Goal: Task Accomplishment & Management: Manage account settings

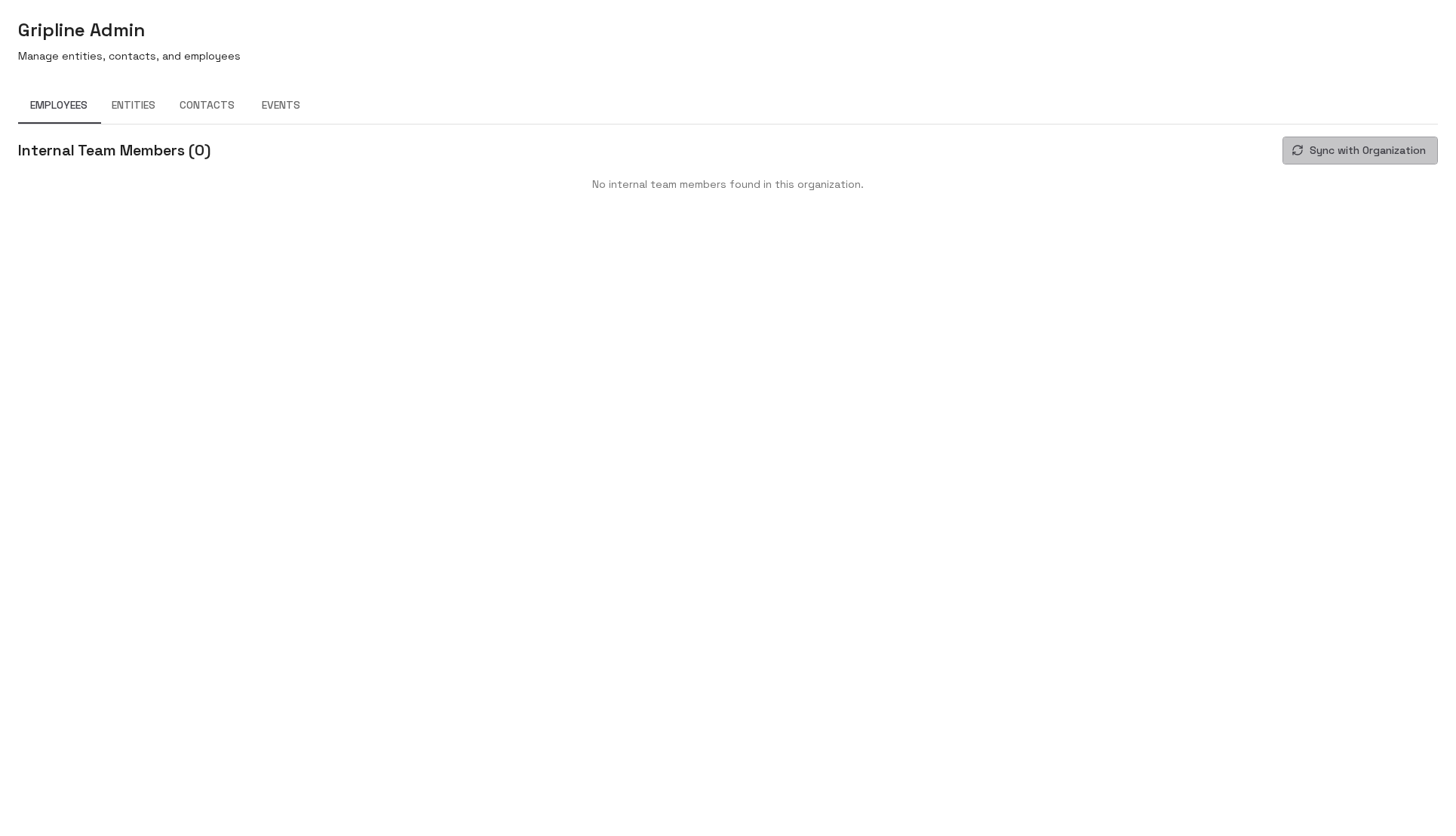
click at [1357, 146] on button "Sync with Organization" at bounding box center [1360, 151] width 155 height 28
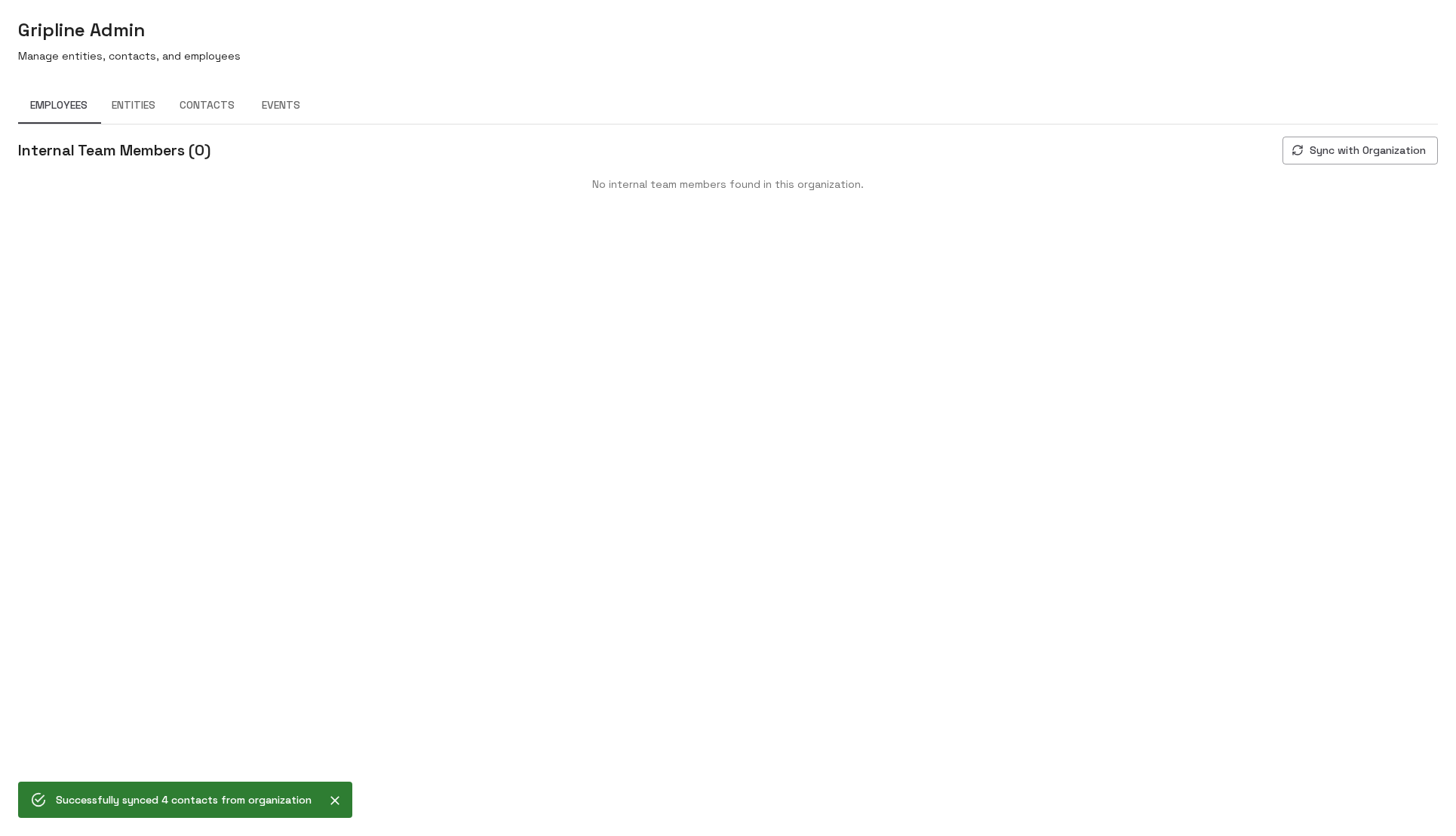
click at [1283, 228] on body "Gripline Admin Manage entities, contacts, and employees Employees Entities Cont…" at bounding box center [728, 418] width 1456 height 836
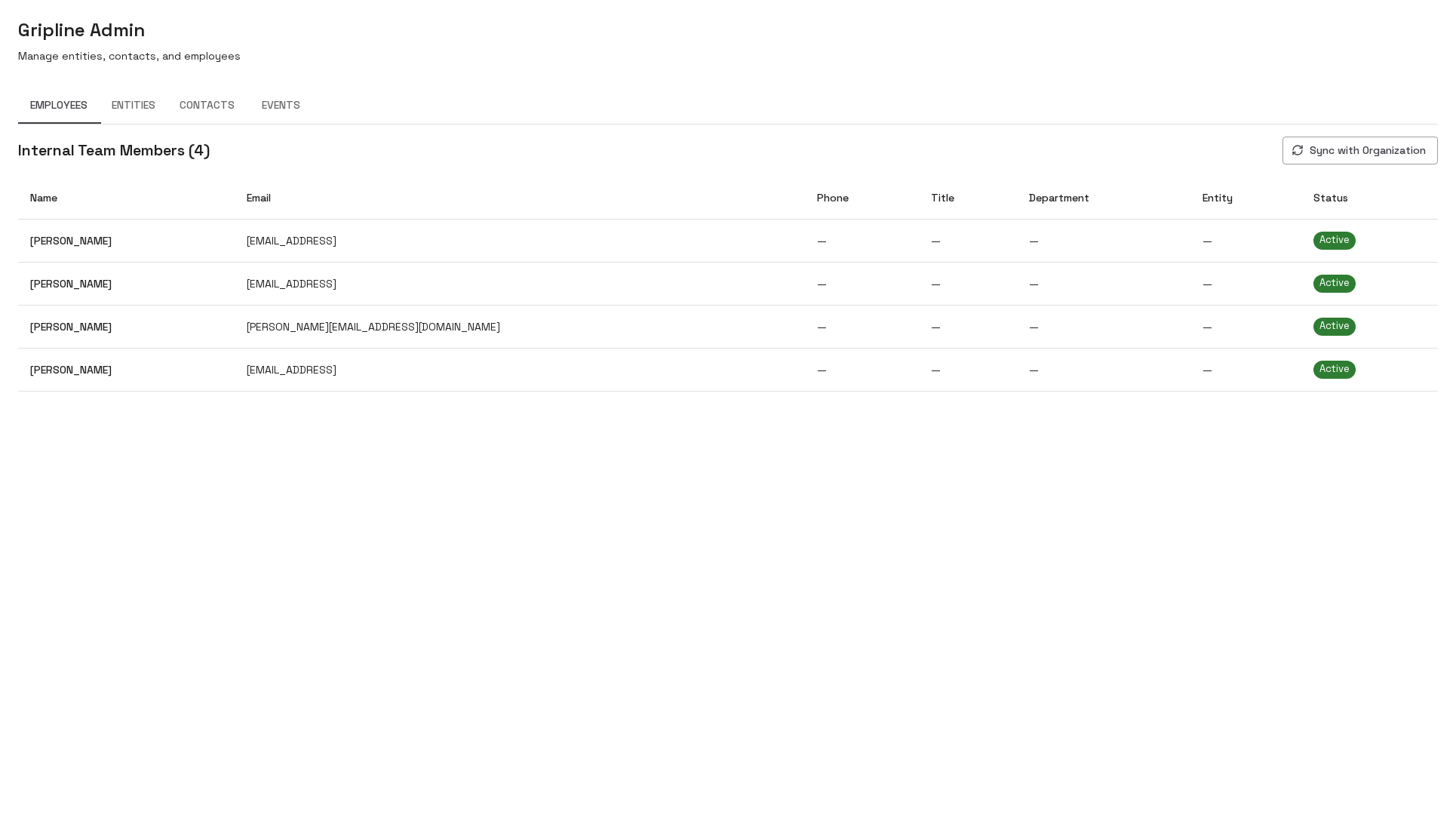
click at [199, 111] on button "Contacts" at bounding box center [207, 105] width 79 height 36
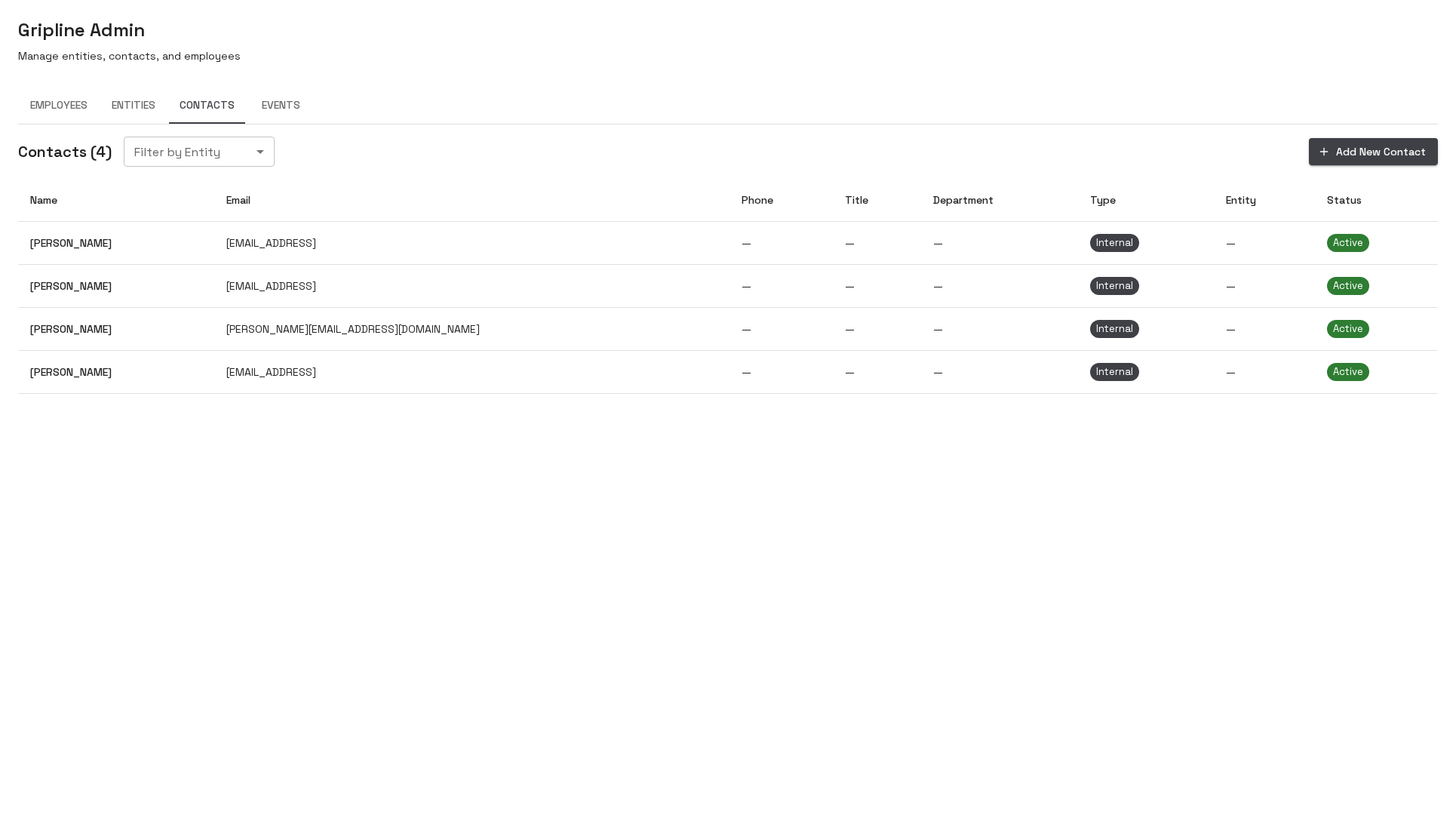
click at [1384, 146] on button "Add New Contact" at bounding box center [1373, 152] width 129 height 28
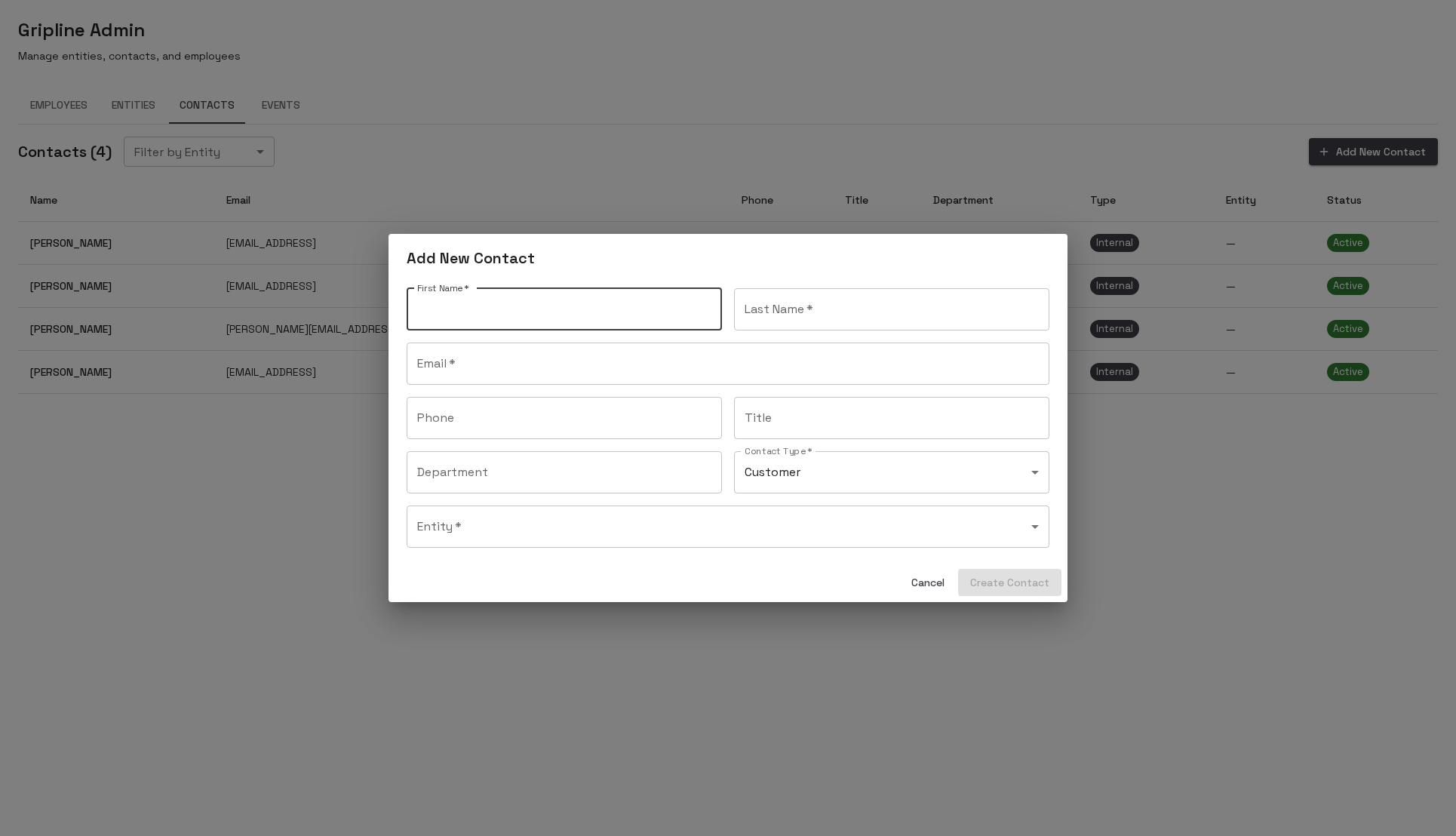
click at [789, 192] on div "Add New Contact First Name   * First Name   * Last Name   * Last Name   * Email…" at bounding box center [728, 418] width 1456 height 836
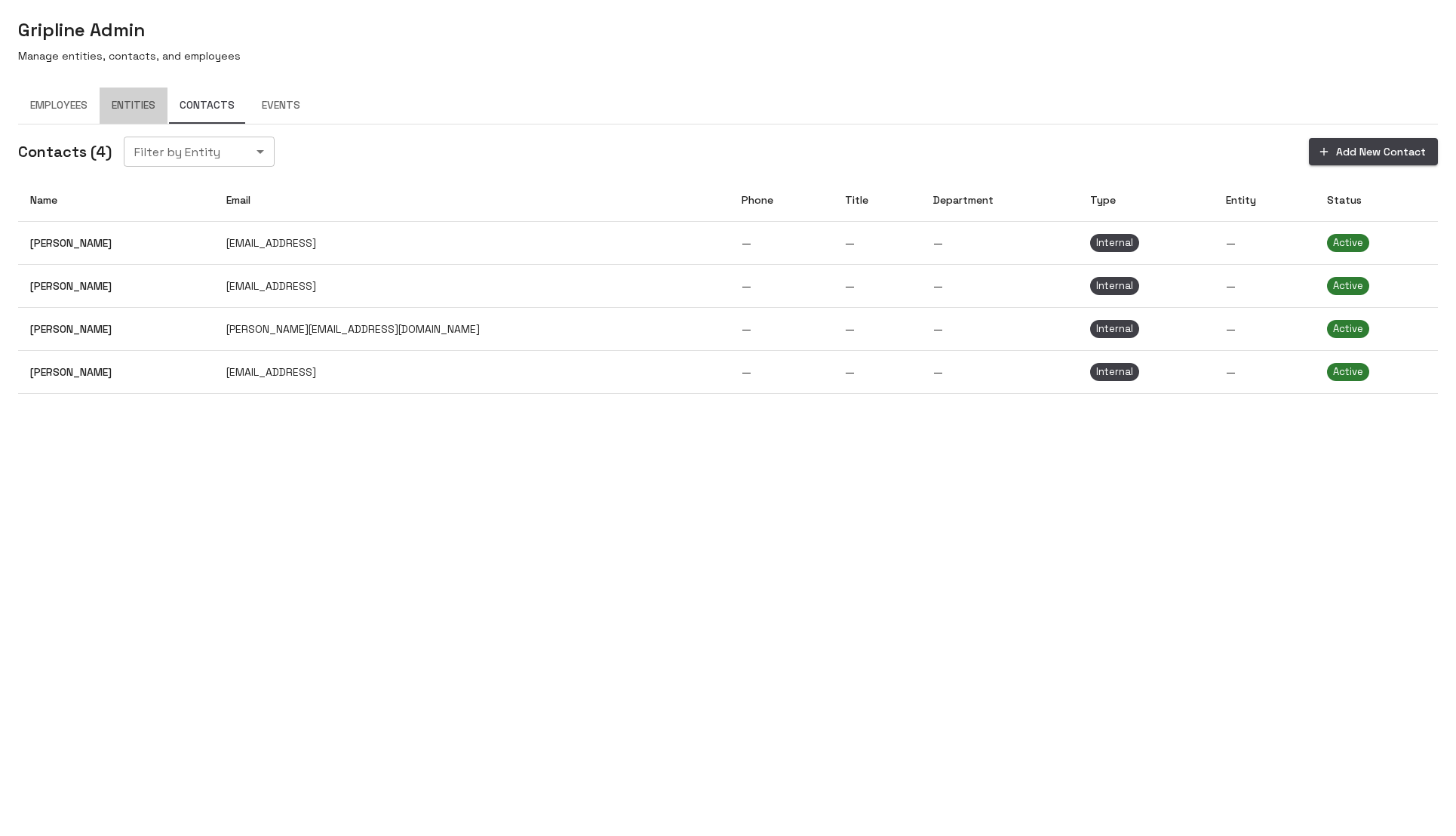
click at [121, 111] on button "Entities" at bounding box center [133, 105] width 68 height 36
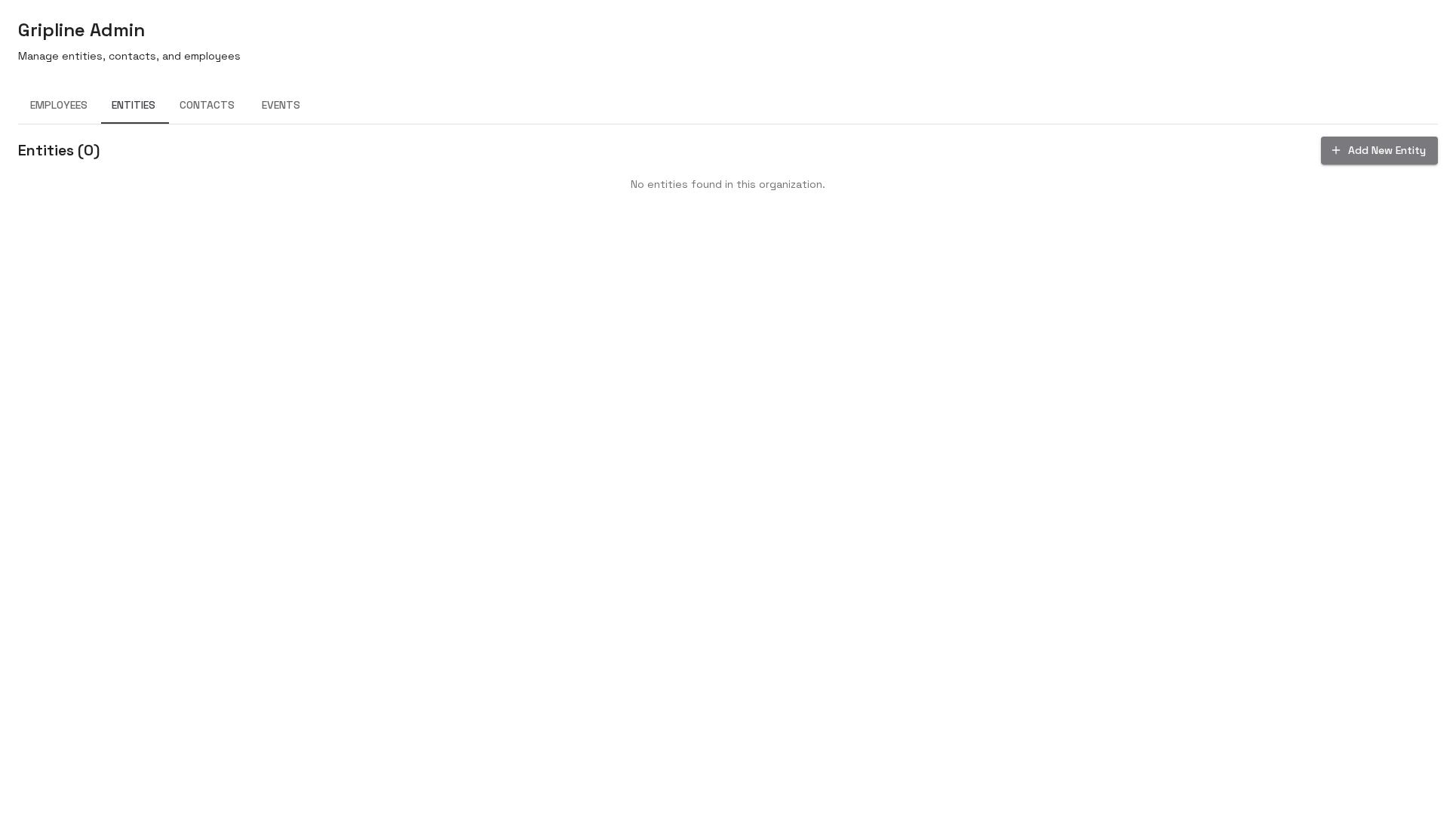
click at [1389, 145] on button "Add New Entity" at bounding box center [1379, 151] width 117 height 28
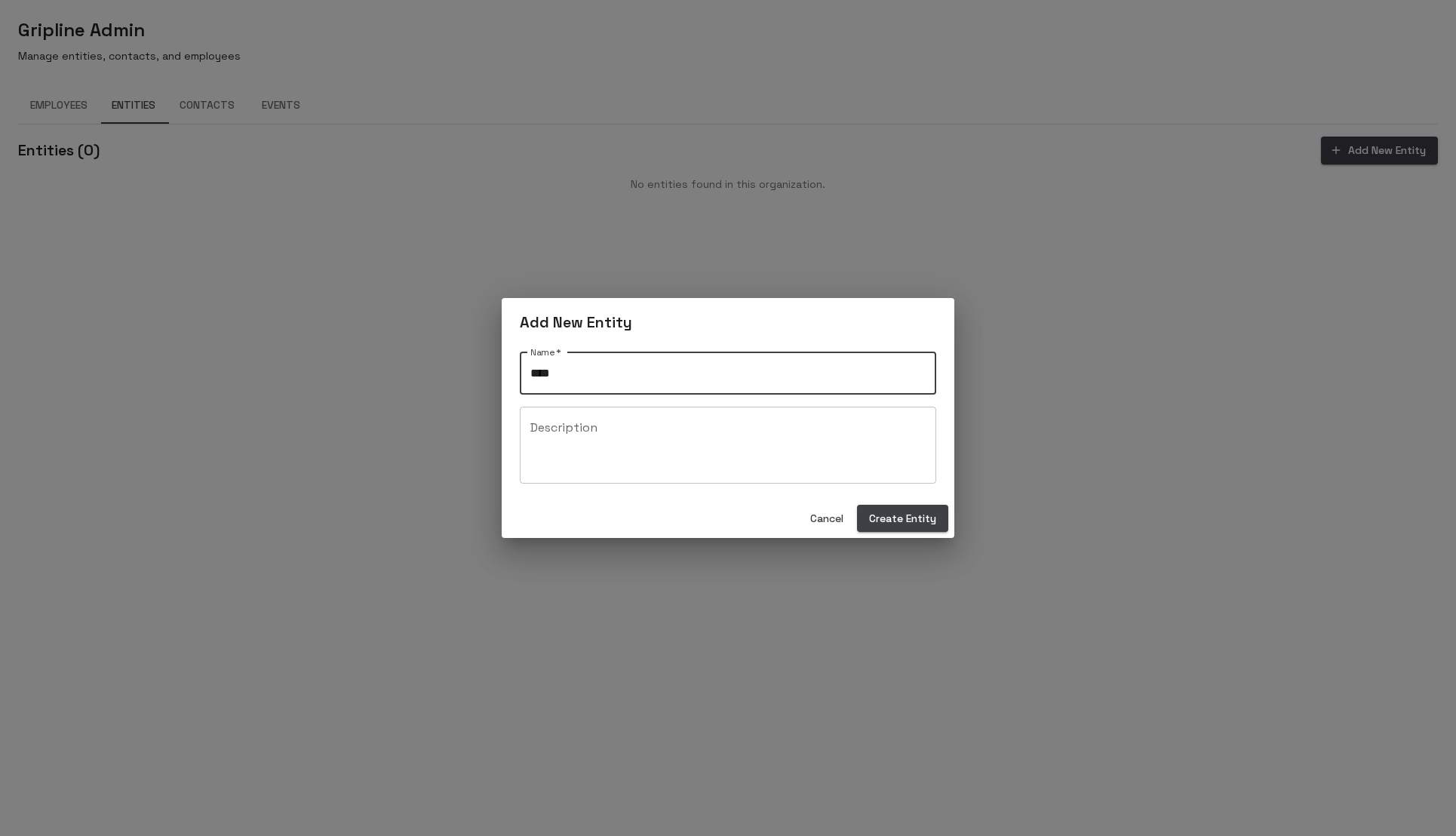
type input "****"
click at [910, 533] on div "Cancel Create Entity" at bounding box center [728, 519] width 453 height 40
click at [906, 516] on button "Create Entity" at bounding box center [903, 518] width 91 height 28
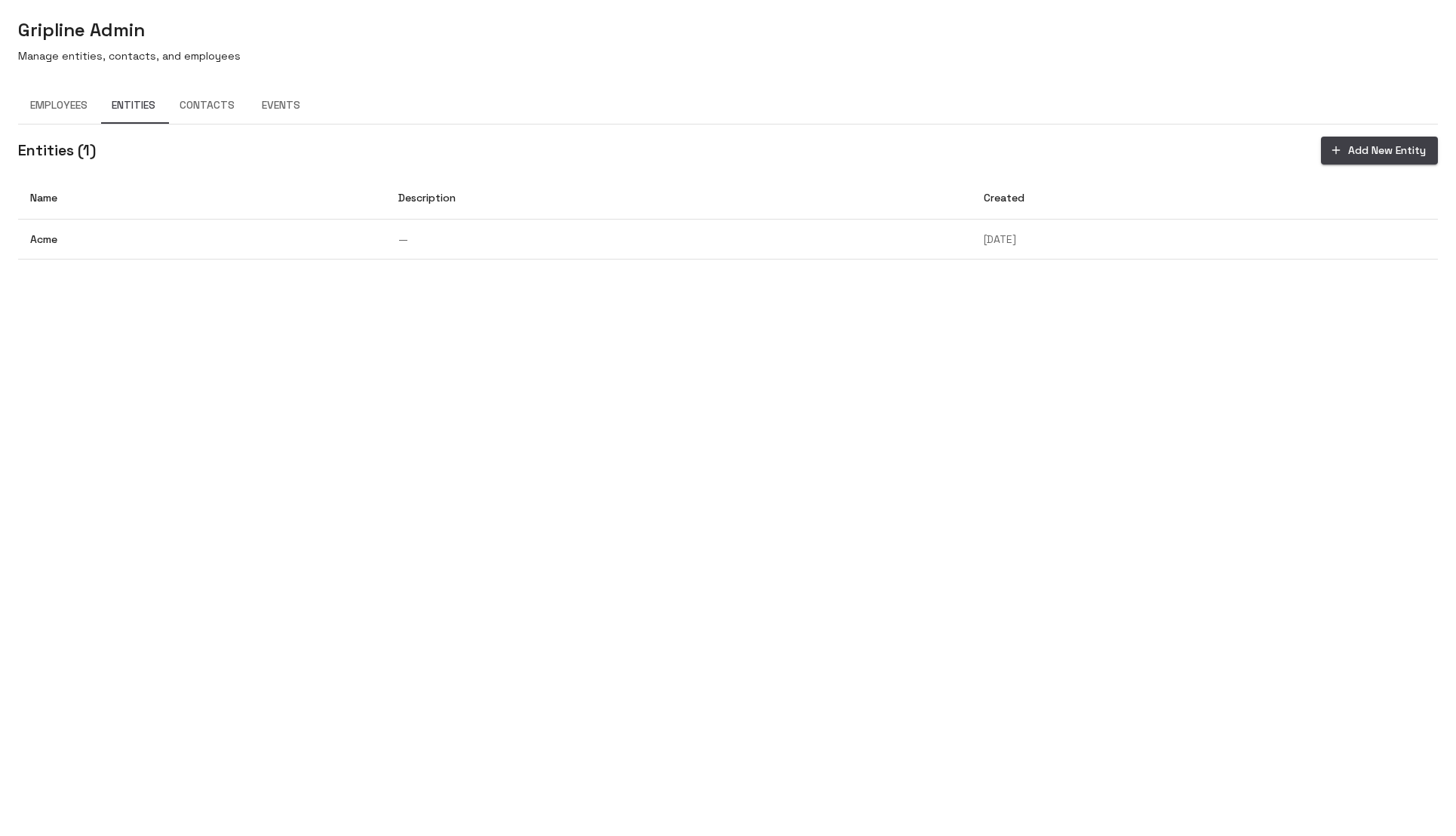
click at [173, 120] on button "Contacts" at bounding box center [207, 105] width 79 height 36
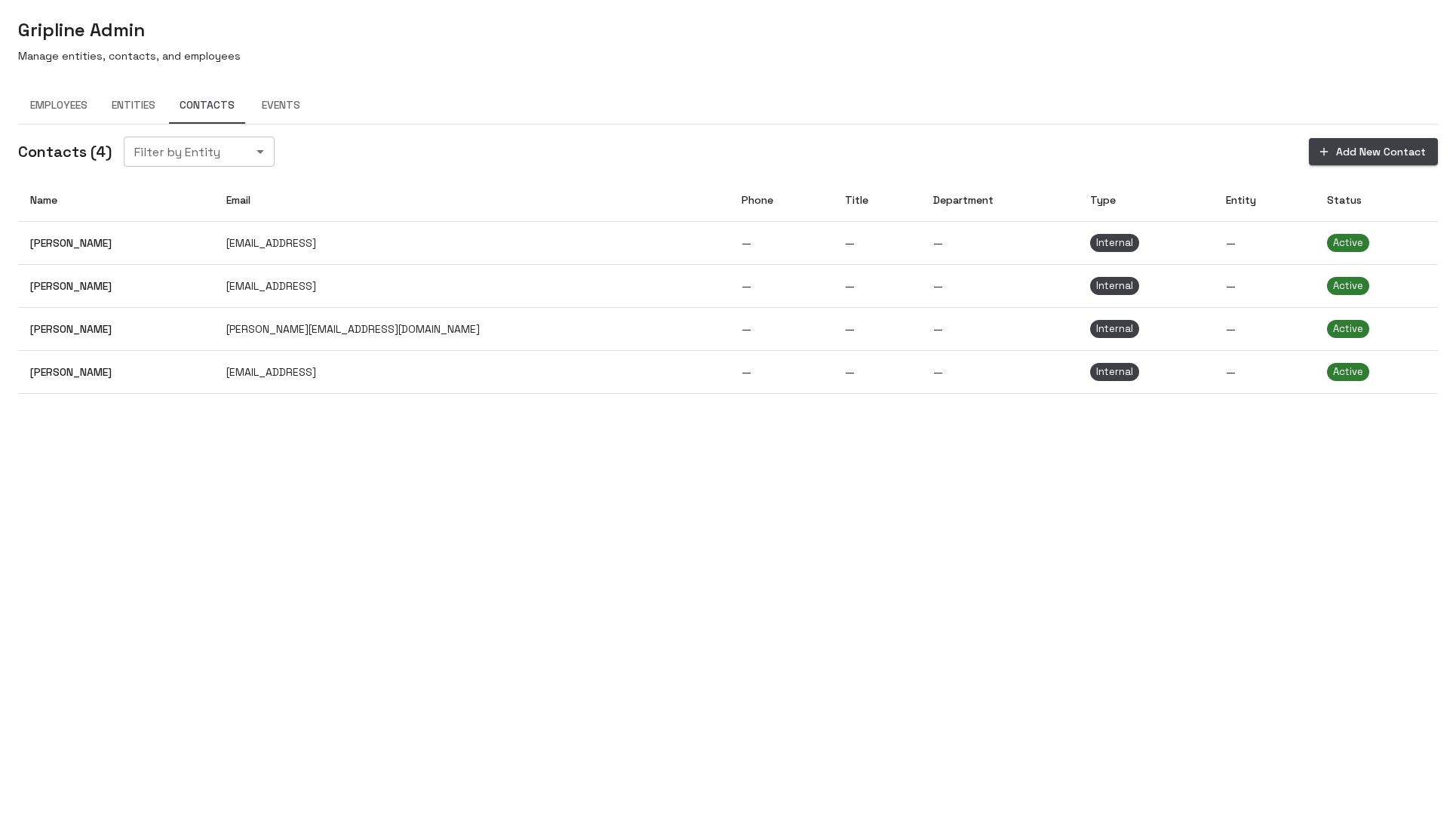
click at [1337, 155] on button "Add New Contact" at bounding box center [1373, 152] width 129 height 28
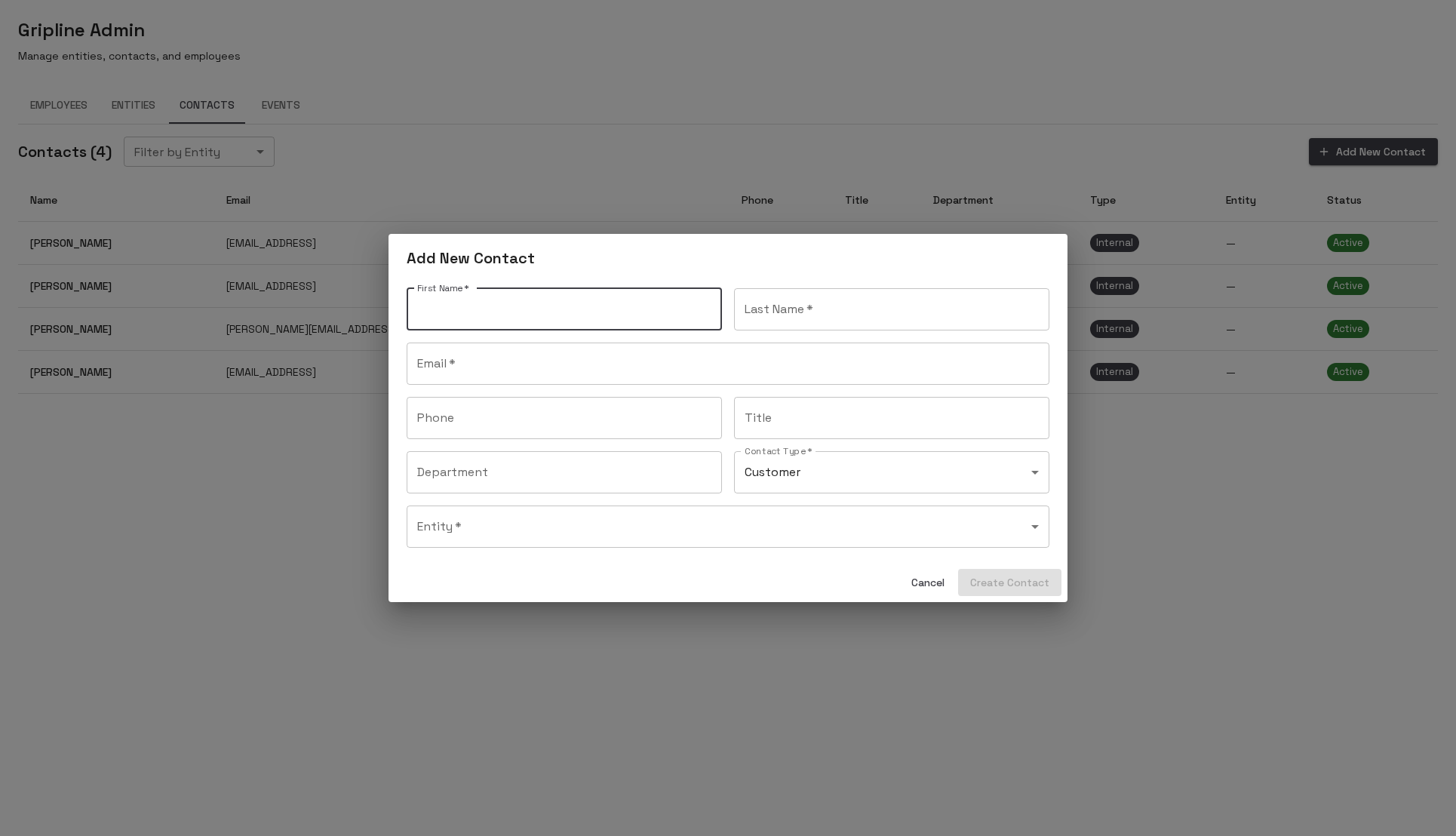
click at [927, 590] on button "Cancel" at bounding box center [927, 582] width 49 height 28
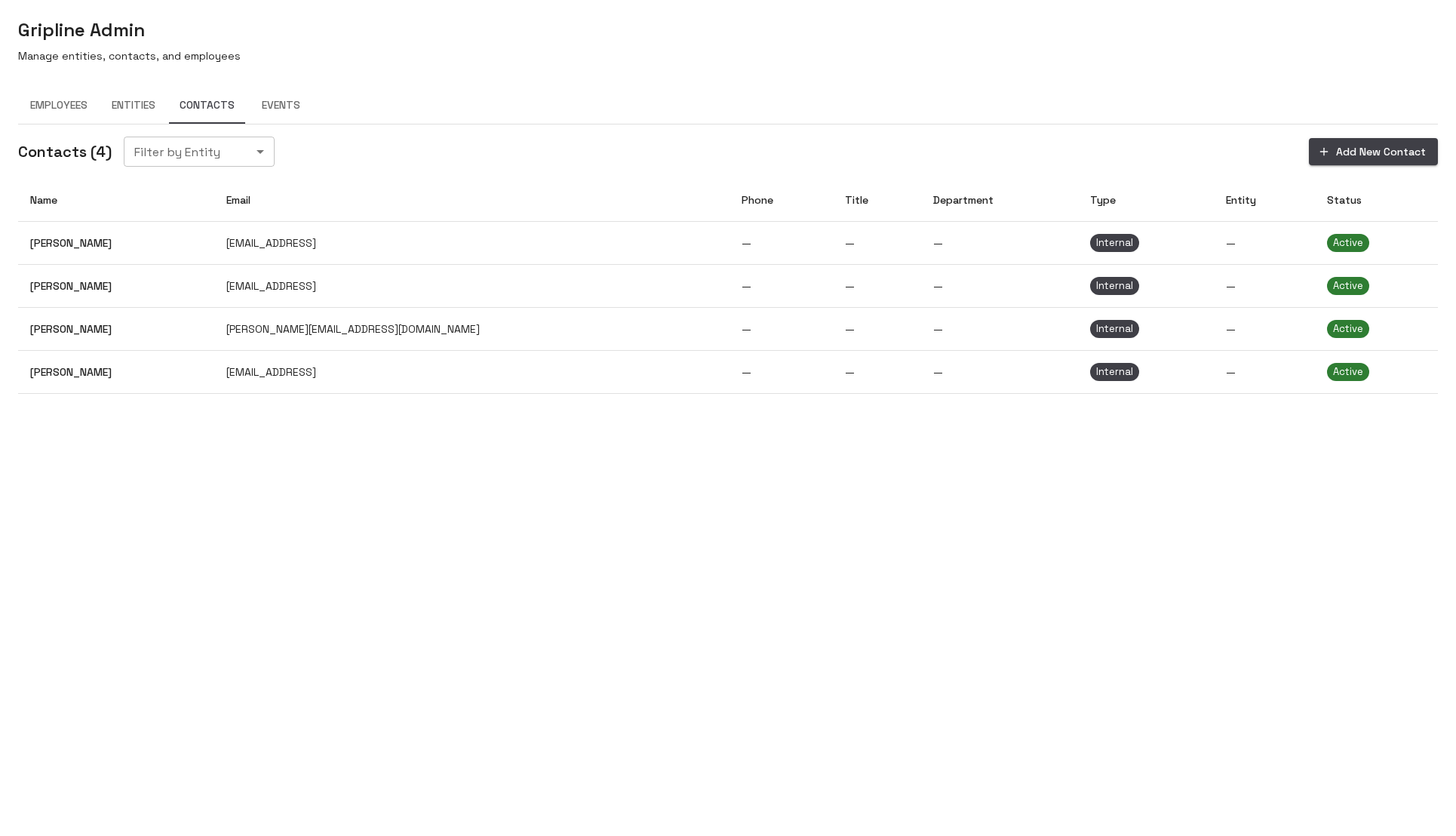
click at [446, 688] on body "Gripline Admin Manage entities, contacts, and employees Employees Entities Cont…" at bounding box center [728, 418] width 1456 height 836
click at [263, 102] on button "Events" at bounding box center [280, 105] width 68 height 36
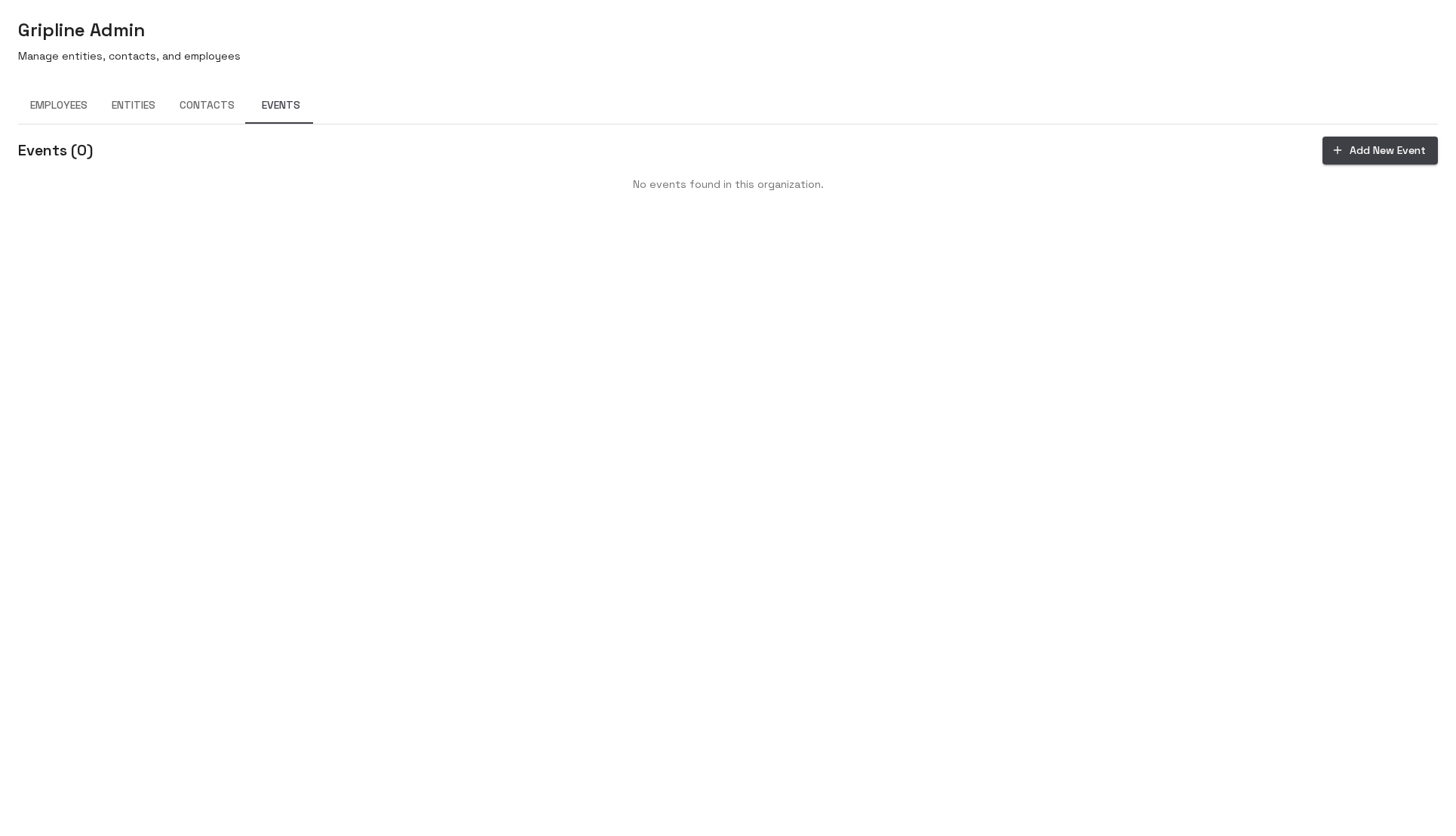
click at [1395, 163] on button "Add New Event" at bounding box center [1381, 151] width 116 height 28
click at [1359, 191] on li "Manual Input" at bounding box center [1381, 185] width 117 height 28
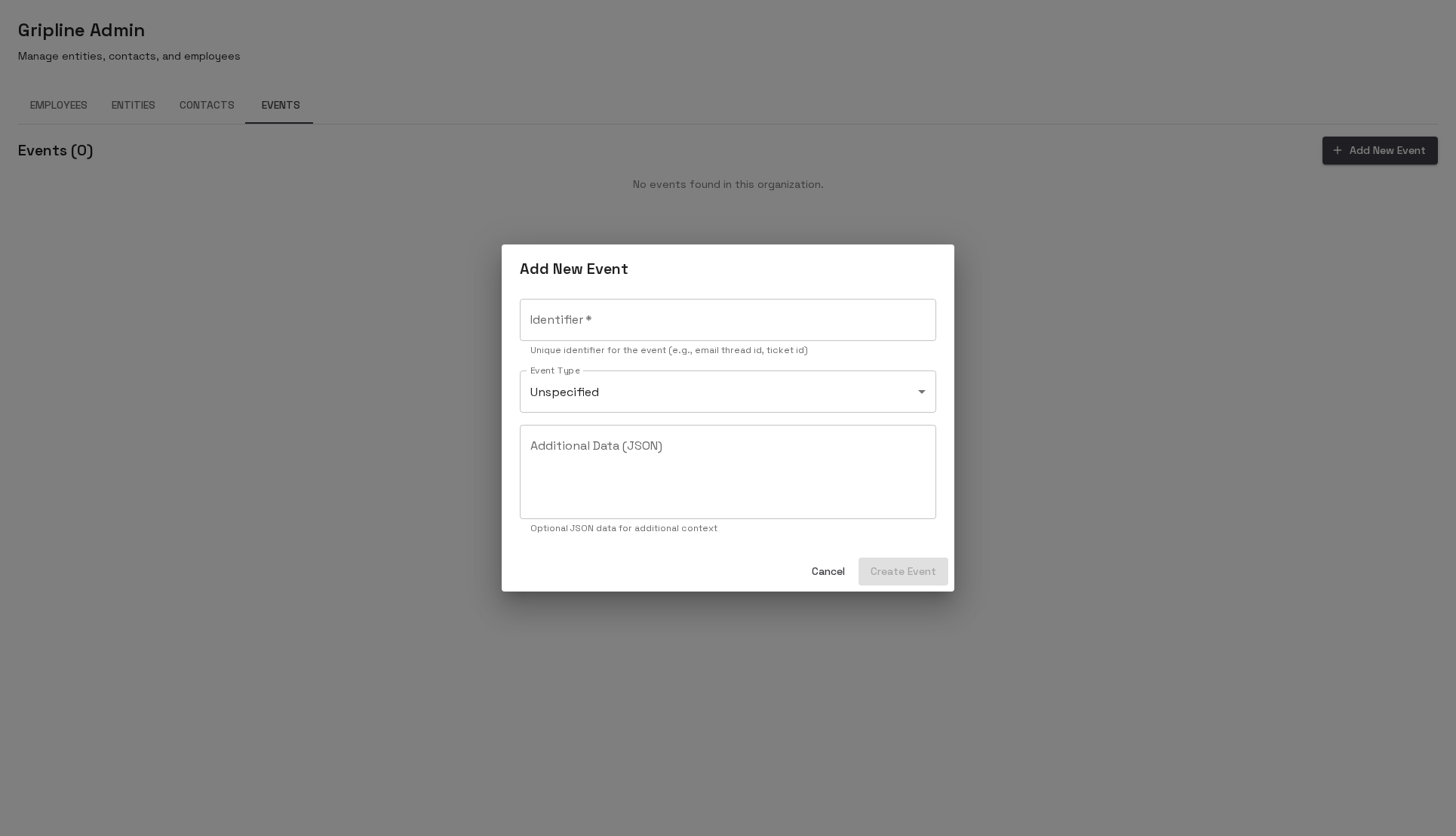
click at [1209, 276] on div "**********" at bounding box center [728, 418] width 1456 height 836
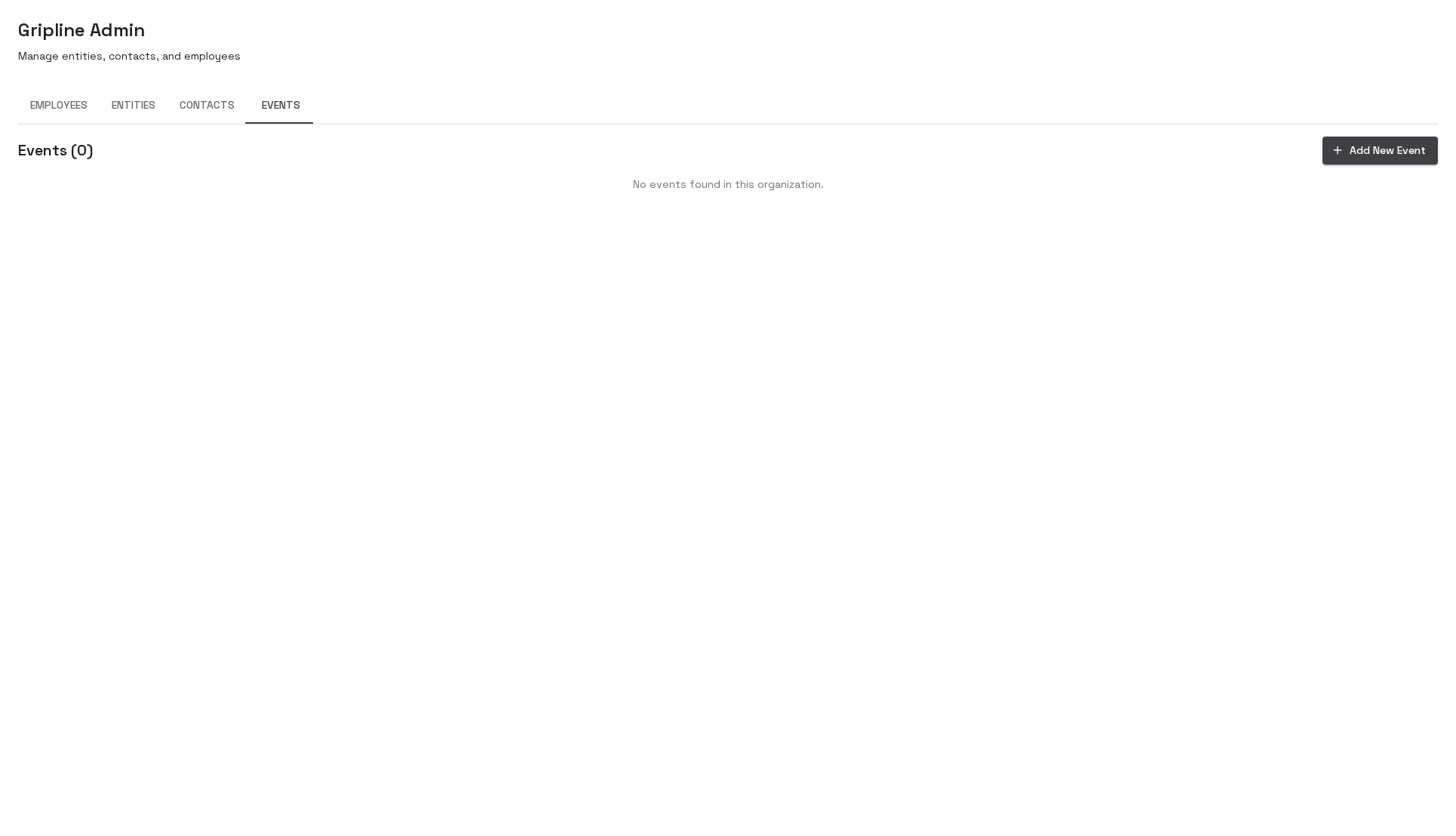
click at [1370, 171] on div "Events ( 0 ) Add New Event No events found in this organization." at bounding box center [728, 170] width 1420 height 67
click at [1372, 153] on button "Add New Event" at bounding box center [1381, 151] width 116 height 28
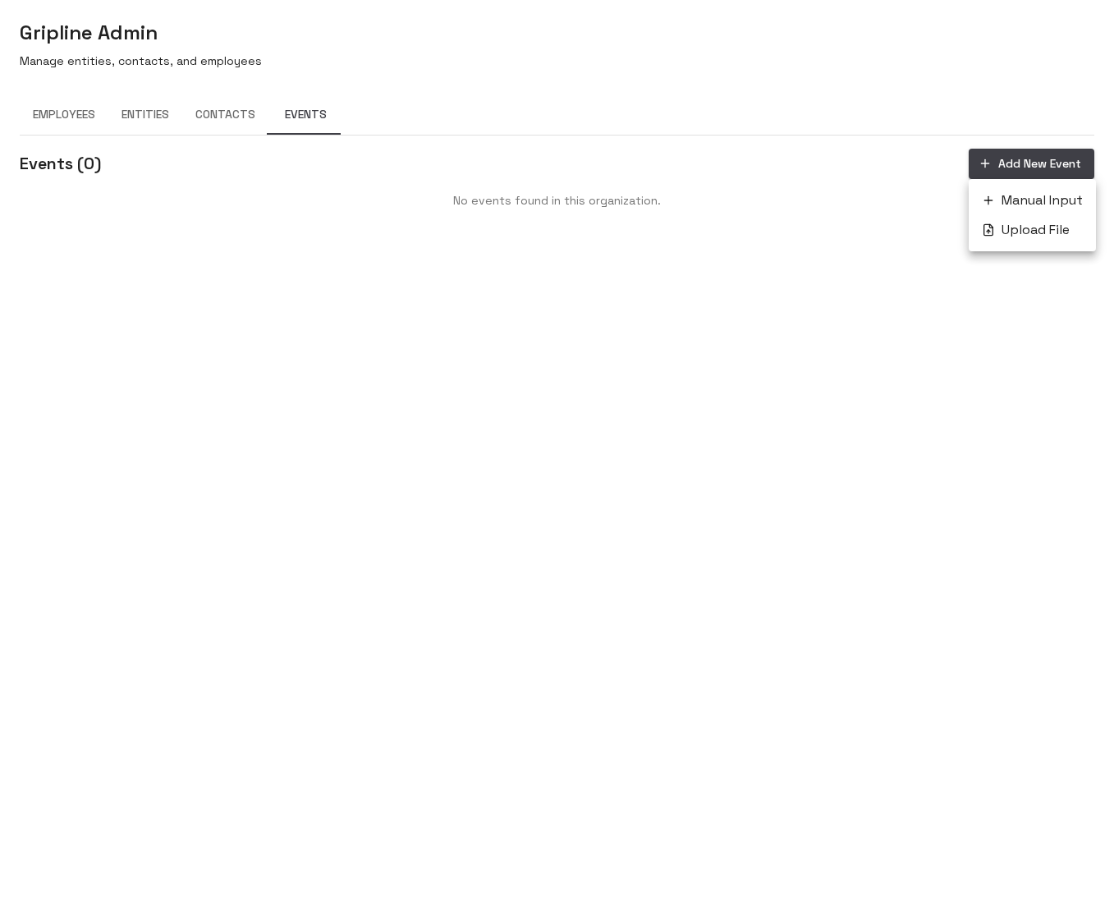
click at [365, 398] on div at bounding box center [557, 455] width 1114 height 910
click at [212, 112] on button "Contacts" at bounding box center [225, 114] width 86 height 39
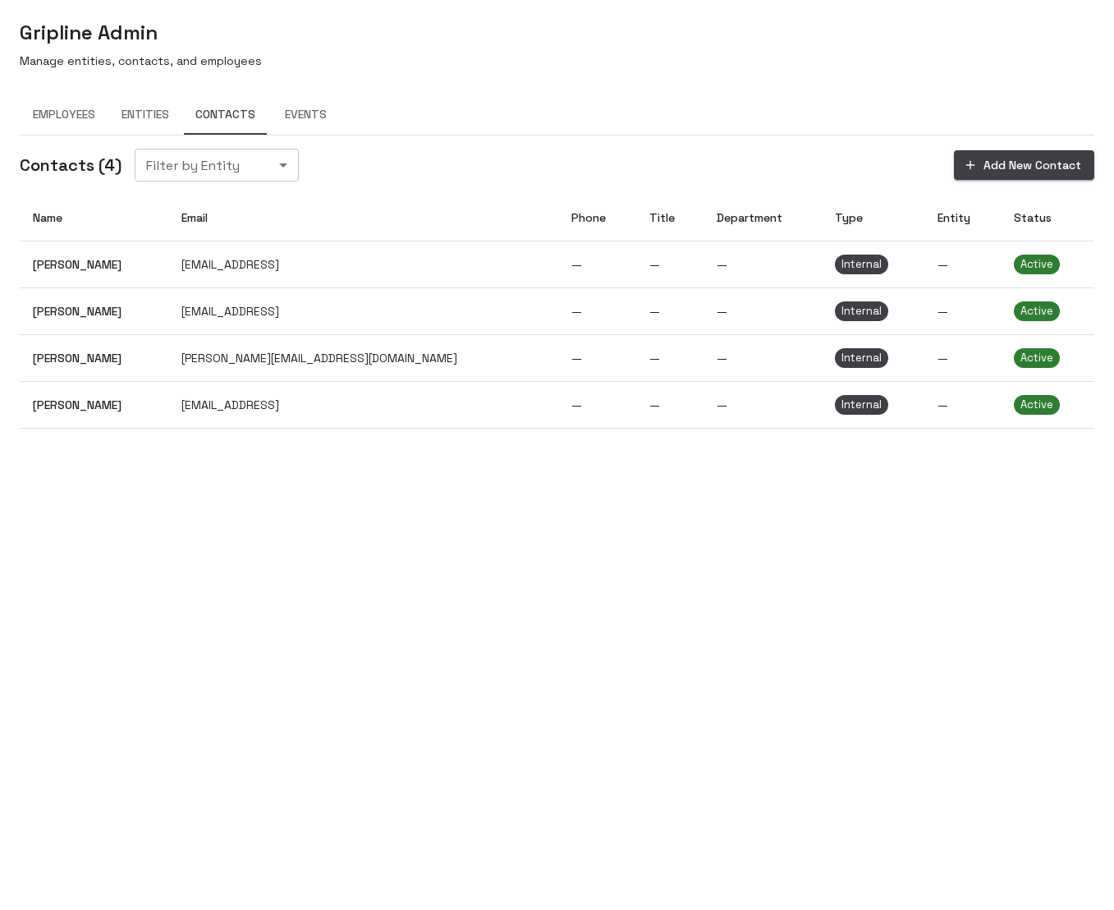
click at [135, 124] on button "Entities" at bounding box center [145, 114] width 74 height 39
